Goal: Task Accomplishment & Management: Complete application form

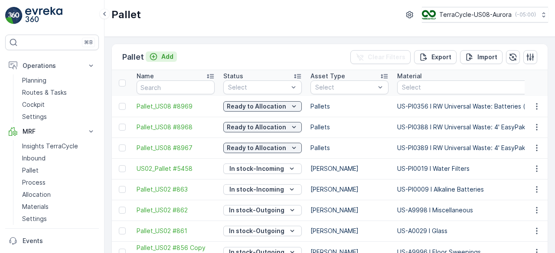
click at [161, 55] on p "Add" at bounding box center [167, 56] width 12 height 9
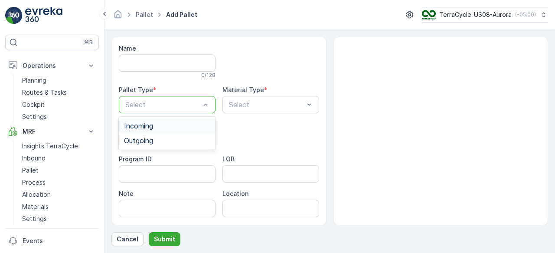
click at [166, 126] on div "Incoming" at bounding box center [167, 126] width 86 height 8
click at [258, 104] on div at bounding box center [266, 105] width 77 height 8
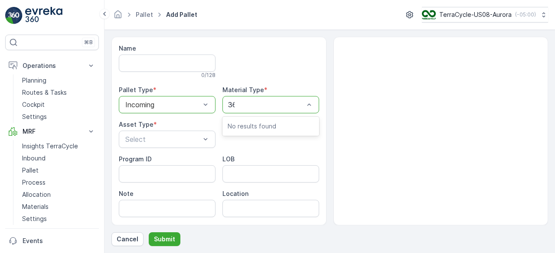
type input "363"
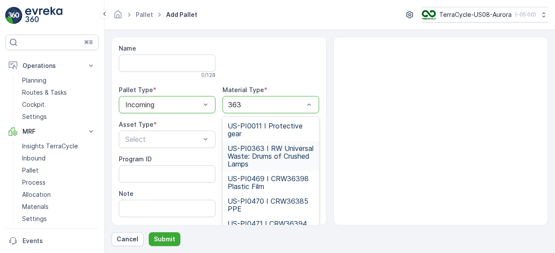
click at [269, 162] on span "US-PI0363 I RW Universal Waste: Drums of Crushed Lamps" at bounding box center [270, 156] width 86 height 23
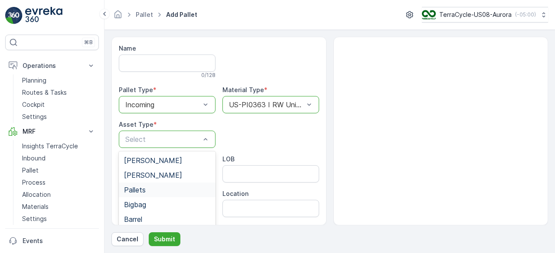
click at [146, 187] on div "Pallets" at bounding box center [167, 190] width 86 height 8
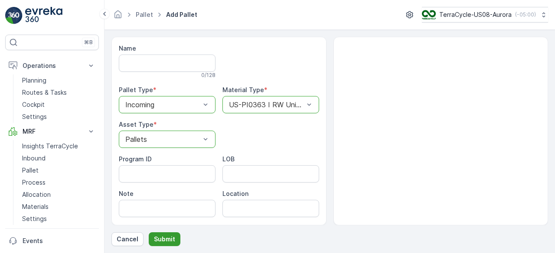
click at [166, 241] on p "Submit" at bounding box center [164, 239] width 21 height 9
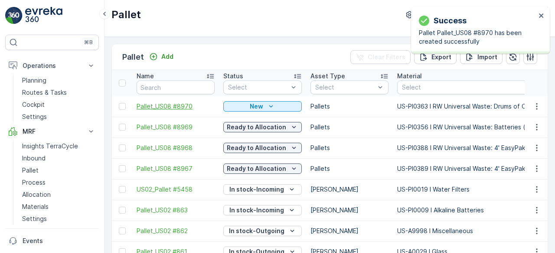
click at [187, 107] on span "Pallet_US08 #8970" at bounding box center [175, 106] width 78 height 9
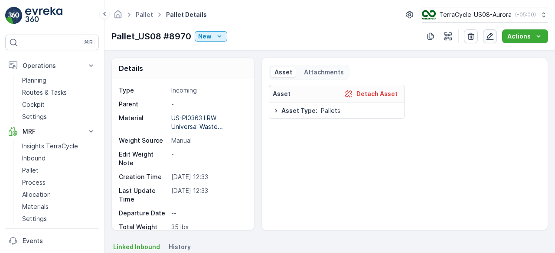
click at [489, 38] on icon "button" at bounding box center [489, 36] width 7 height 7
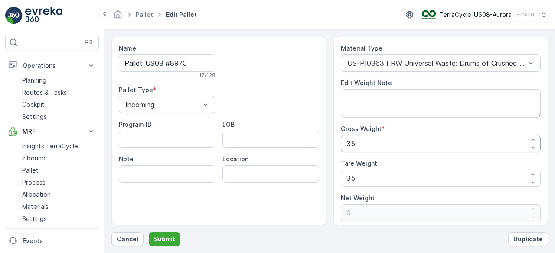
click at [364, 143] on Weight "35" at bounding box center [441, 143] width 200 height 17
type Weight "1"
type Weight "-34"
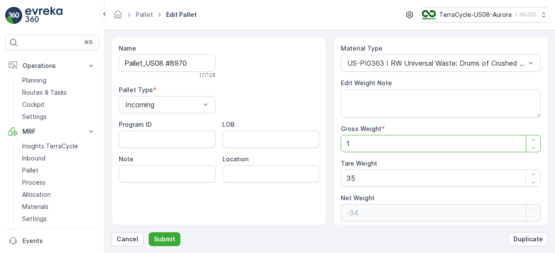
type Weight "17"
type Weight "-18"
type Weight "173"
type Weight "138"
type Weight "1732"
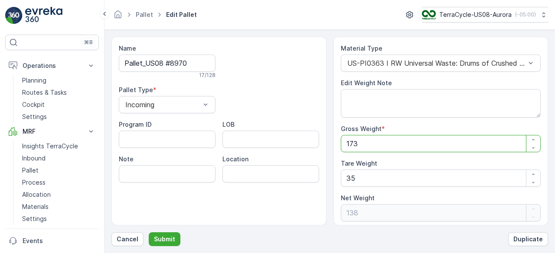
type Weight "1697"
type Weight "1732"
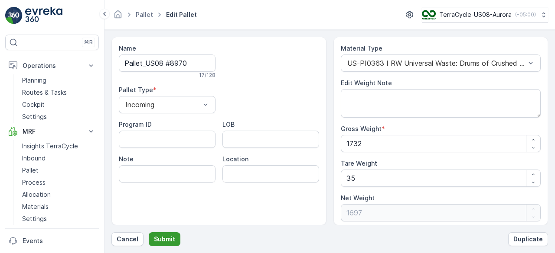
click at [154, 241] on p "Submit" at bounding box center [164, 239] width 21 height 9
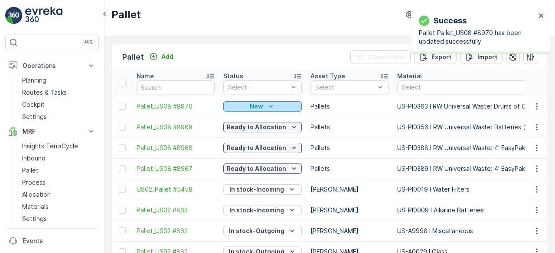
click at [263, 104] on div "New" at bounding box center [262, 106] width 71 height 9
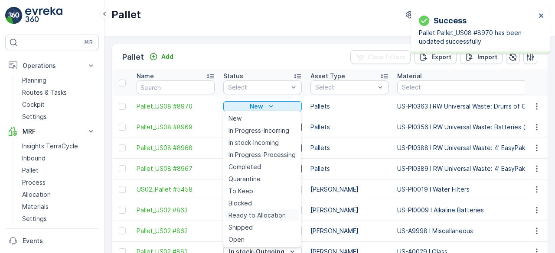
click at [269, 213] on span "Ready to Allocation" at bounding box center [256, 215] width 57 height 9
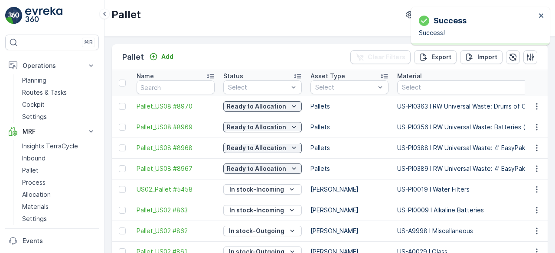
click at [533, 107] on icon "button" at bounding box center [536, 106] width 9 height 9
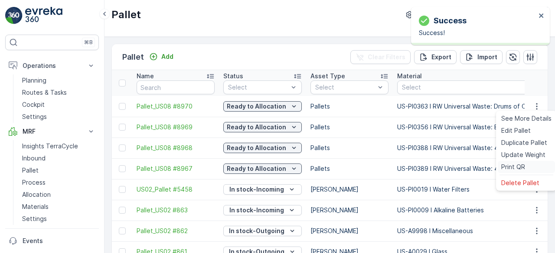
click at [525, 169] on div "Print QR" at bounding box center [525, 167] width 57 height 12
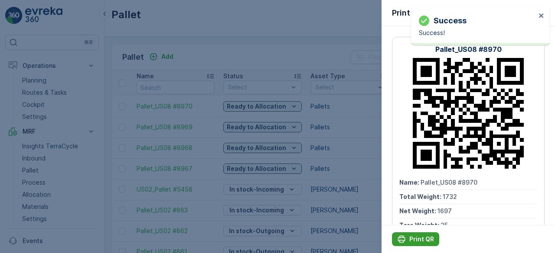
click at [419, 234] on button "Print QR" at bounding box center [415, 240] width 47 height 14
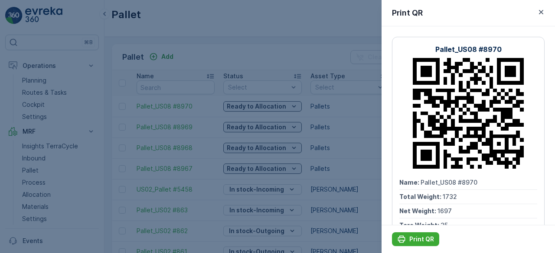
click at [367, 131] on div at bounding box center [277, 126] width 555 height 253
